Goal: Task Accomplishment & Management: Complete application form

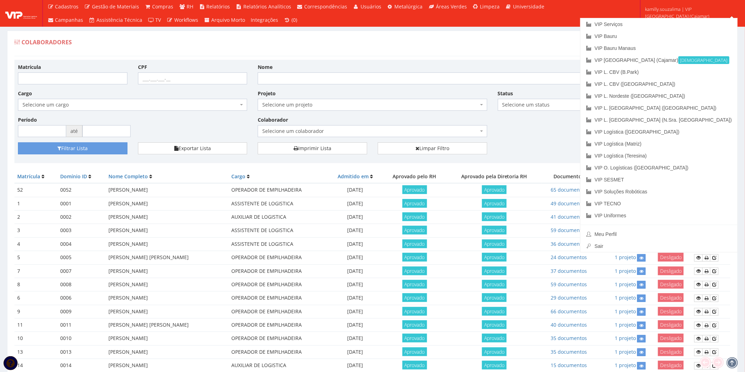
click at [689, 23] on link "VIP Serviços" at bounding box center [658, 24] width 157 height 12
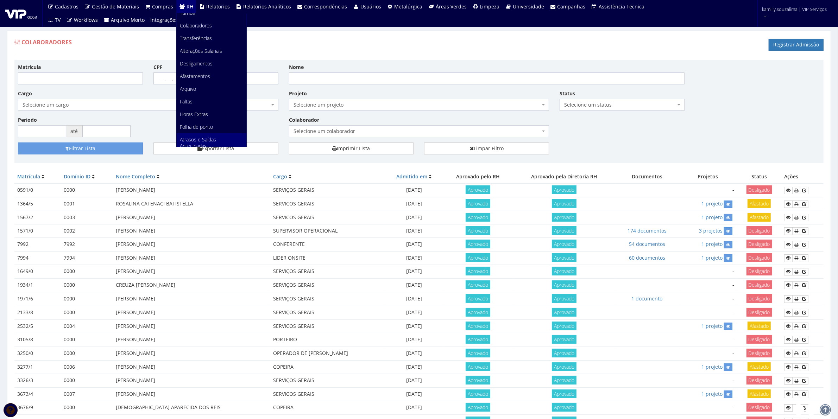
scroll to position [88, 0]
click at [200, 56] on link "Faltas" at bounding box center [212, 58] width 70 height 13
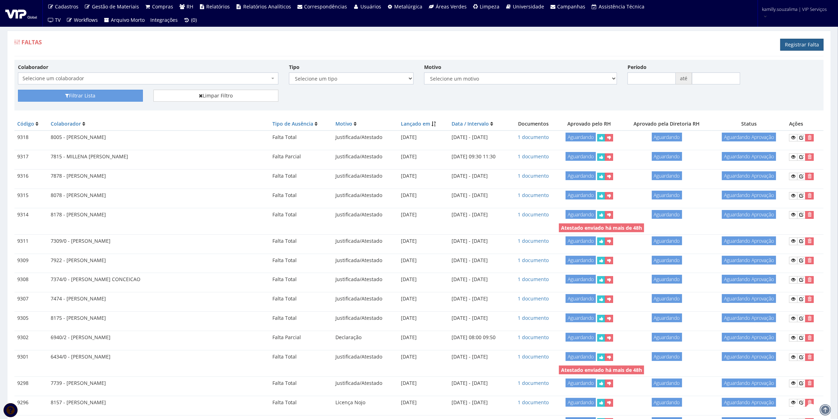
click at [799, 42] on link "Registrar Falta" at bounding box center [801, 45] width 43 height 12
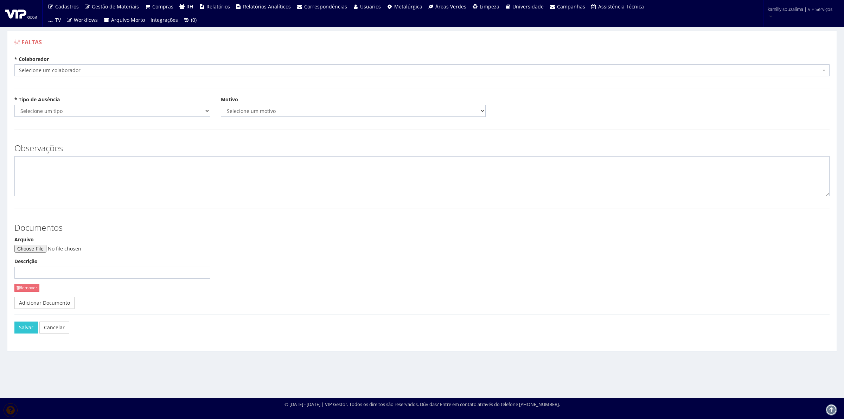
click at [133, 69] on span "Selecione um colaborador" at bounding box center [420, 70] width 802 height 7
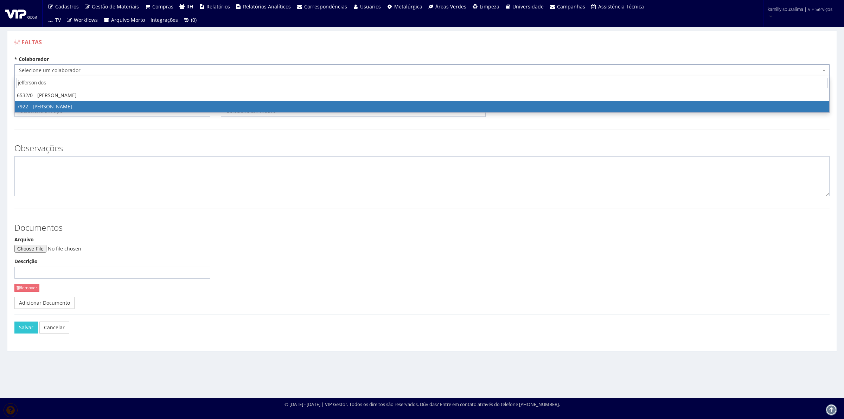
type input "jefferson dos"
select select "2987"
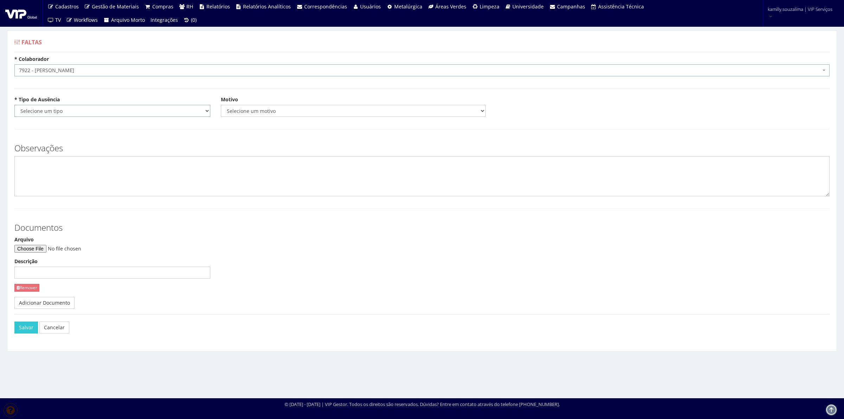
click at [97, 111] on select "Selecione um tipo Falta Total Falta Parcial Afastamento Férias" at bounding box center [112, 111] width 196 height 12
select select "total"
click at [14, 105] on select "Selecione um tipo Falta Total Falta Parcial Afastamento Férias" at bounding box center [112, 111] width 196 height 12
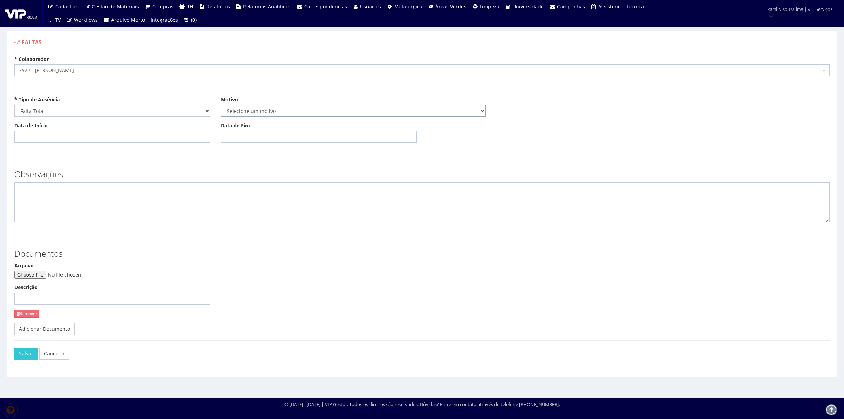
click at [266, 111] on select "Selecione um motivo Acidente Atestado Atraso Declaração Determinação Judicial D…" at bounding box center [353, 111] width 265 height 12
select select "atestado"
click at [221, 105] on select "Selecione um motivo Acidente Atestado Atraso Declaração Determinação Judicial D…" at bounding box center [353, 111] width 265 height 12
click at [53, 137] on input "Data de Início" at bounding box center [112, 137] width 196 height 12
click at [51, 195] on td "13" at bounding box center [51, 196] width 11 height 11
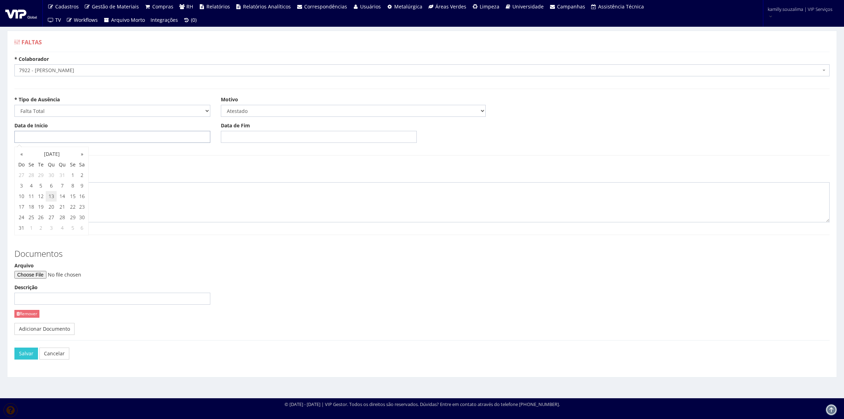
type input "13/08/2025"
click at [257, 138] on input "Data de Fim" at bounding box center [319, 137] width 196 height 12
click at [258, 196] on td "13" at bounding box center [257, 196] width 11 height 11
click at [269, 194] on td "14" at bounding box center [268, 196] width 11 height 11
click at [280, 195] on td "15" at bounding box center [279, 196] width 10 height 11
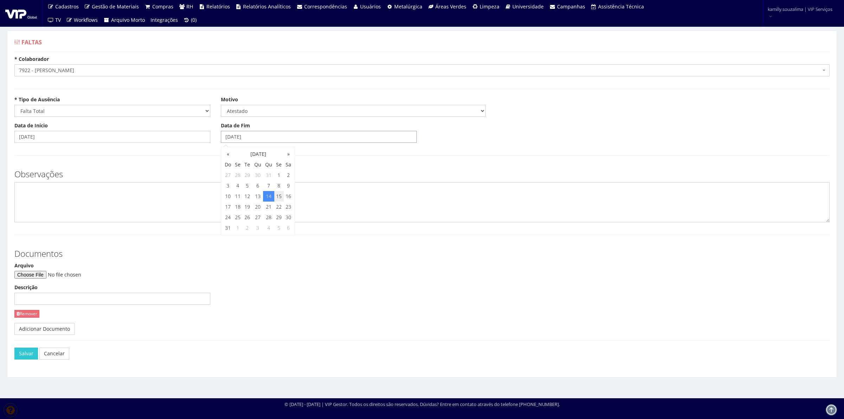
type input "15/08/2025"
drag, startPoint x: 92, startPoint y: 208, endPoint x: 98, endPoint y: 208, distance: 6.0
click at [98, 208] on textarea at bounding box center [422, 202] width 816 height 40
type textarea "c"
type textarea "CID: H10"
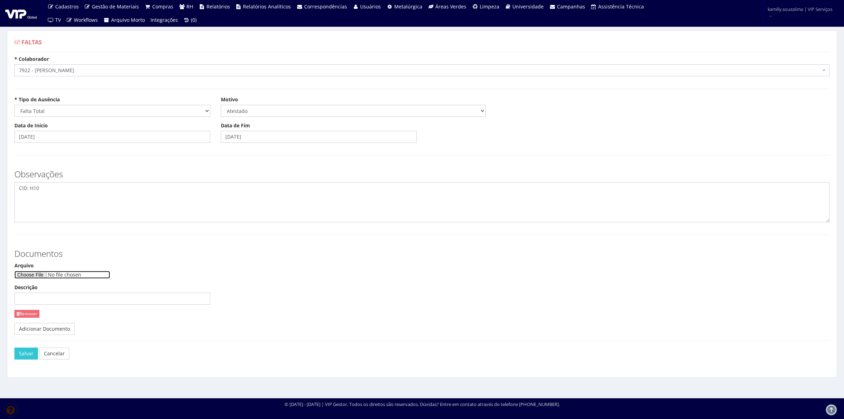
click at [36, 274] on input "Arquivo" at bounding box center [62, 275] width 96 height 8
type input "C:\fakepath\WhatsApp Image 2025-08-13 at 18.23.48.jpeg"
click at [30, 356] on button "Salvar" at bounding box center [26, 354] width 24 height 12
